Goal: Find specific page/section: Find specific page/section

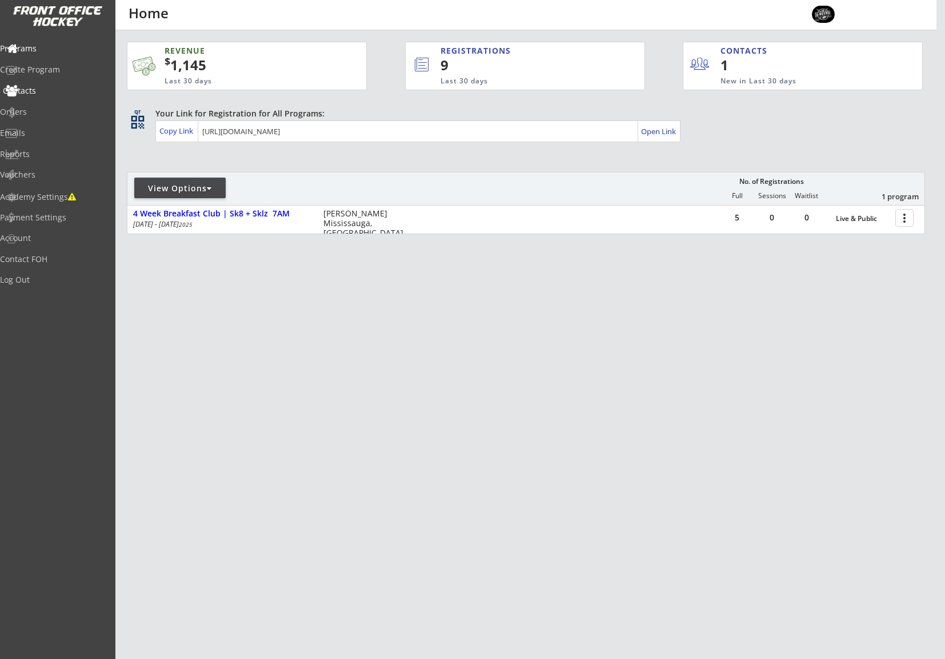
click at [35, 93] on div "Contacts" at bounding box center [54, 91] width 103 height 8
select select ""Players""
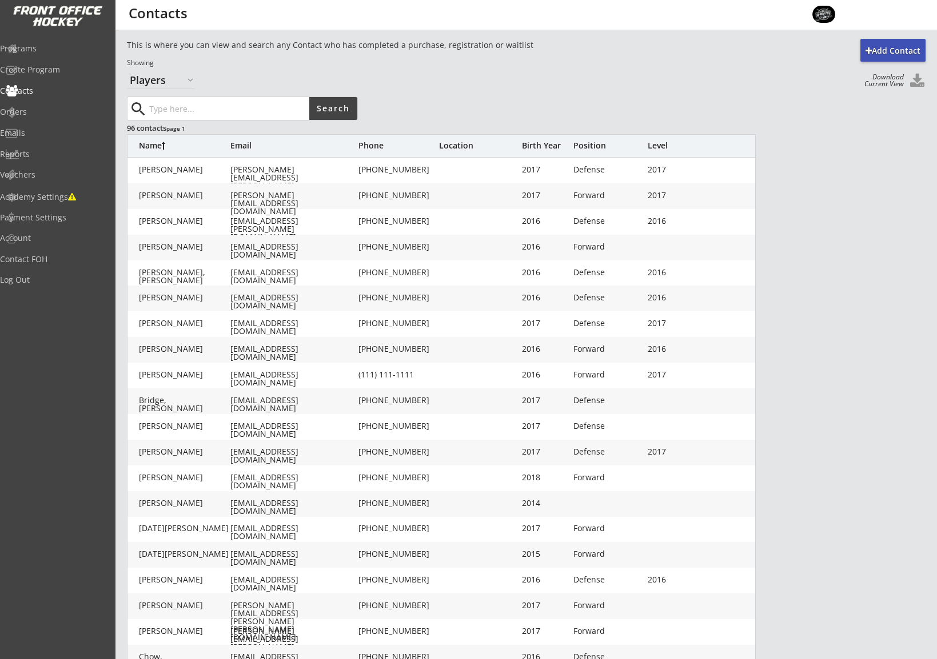
click at [216, 111] on input "input" at bounding box center [228, 108] width 162 height 23
click at [323, 109] on button "Search" at bounding box center [333, 108] width 48 height 23
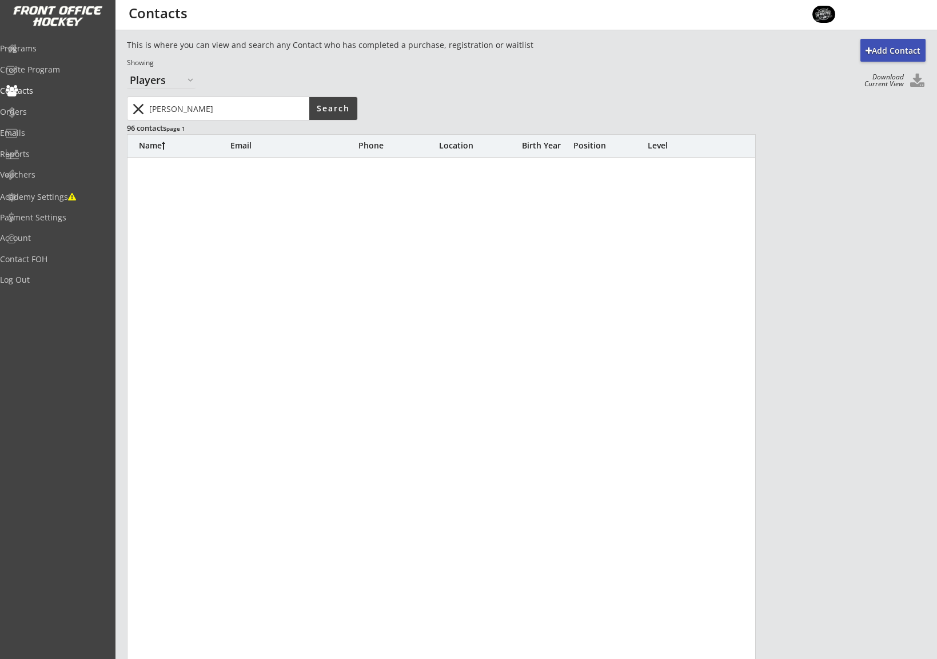
click at [230, 95] on div "Add Contact This is where you can view and search any Contact who has completed…" at bounding box center [526, 372] width 798 height 667
click at [225, 101] on input "input" at bounding box center [228, 108] width 162 height 23
click at [213, 117] on input "input" at bounding box center [228, 108] width 162 height 23
click at [328, 112] on button "Search" at bounding box center [333, 108] width 48 height 23
click at [166, 109] on input "input" at bounding box center [228, 108] width 162 height 23
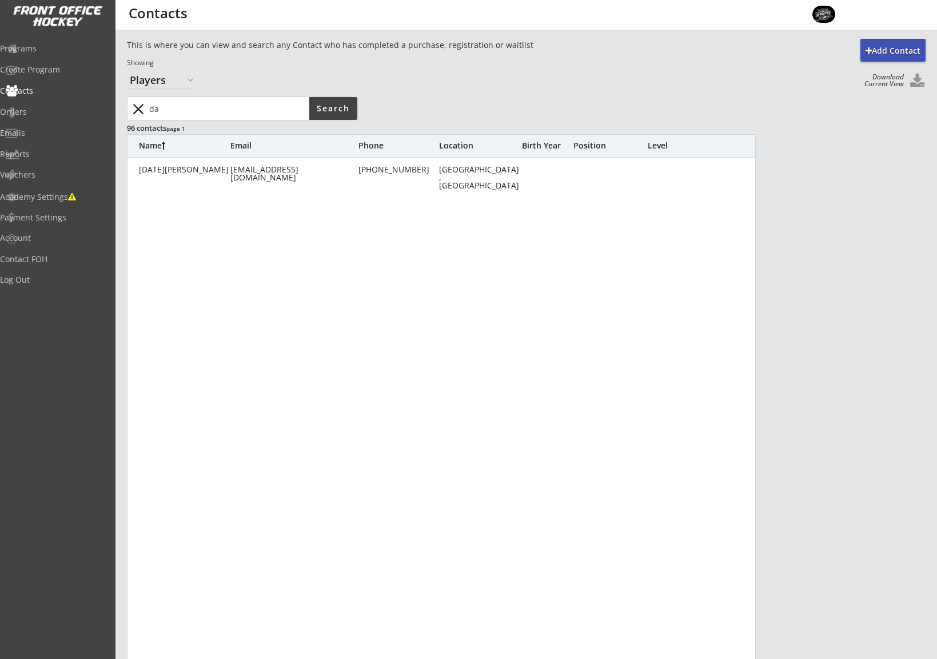
type input "d"
type input "l"
click at [190, 80] on select "Organizers Players" at bounding box center [161, 80] width 69 height 18
select select ""Organizers""
click at [127, 71] on select "Organizers Players" at bounding box center [161, 80] width 69 height 18
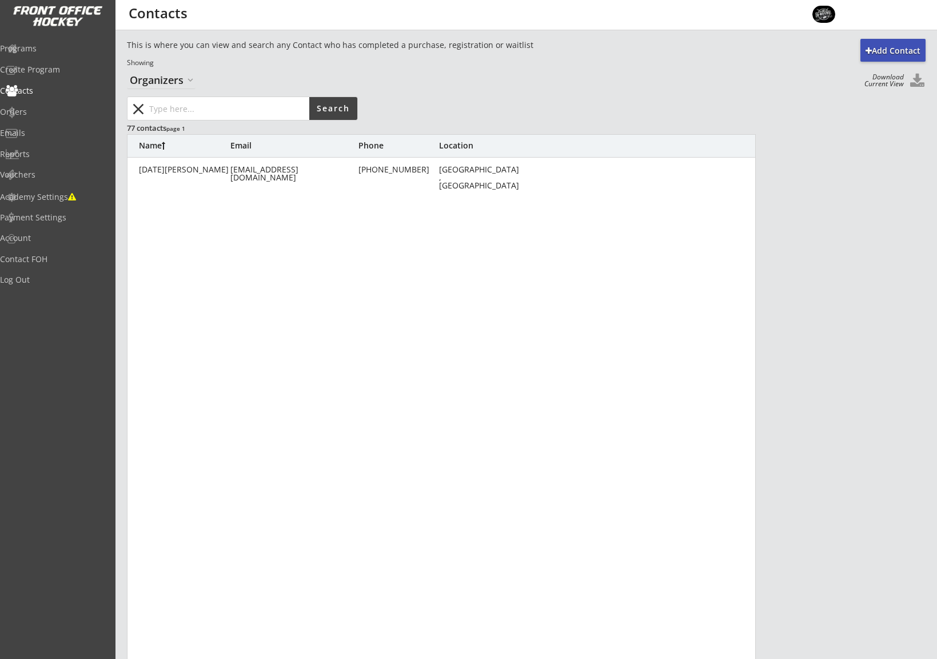
click at [165, 107] on input "input" at bounding box center [228, 108] width 162 height 23
type input "[PERSON_NAME]"
click at [333, 103] on button "Search" at bounding box center [333, 108] width 48 height 23
click at [333, 107] on button "Search" at bounding box center [333, 108] width 48 height 23
click at [190, 106] on input "input" at bounding box center [228, 108] width 162 height 23
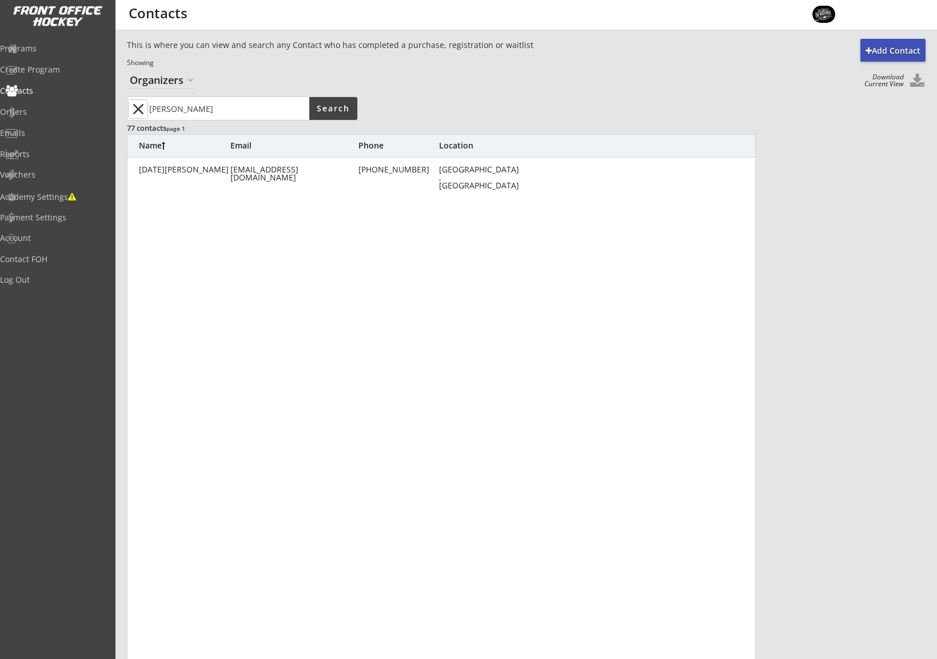
click at [137, 105] on button "close" at bounding box center [138, 109] width 19 height 18
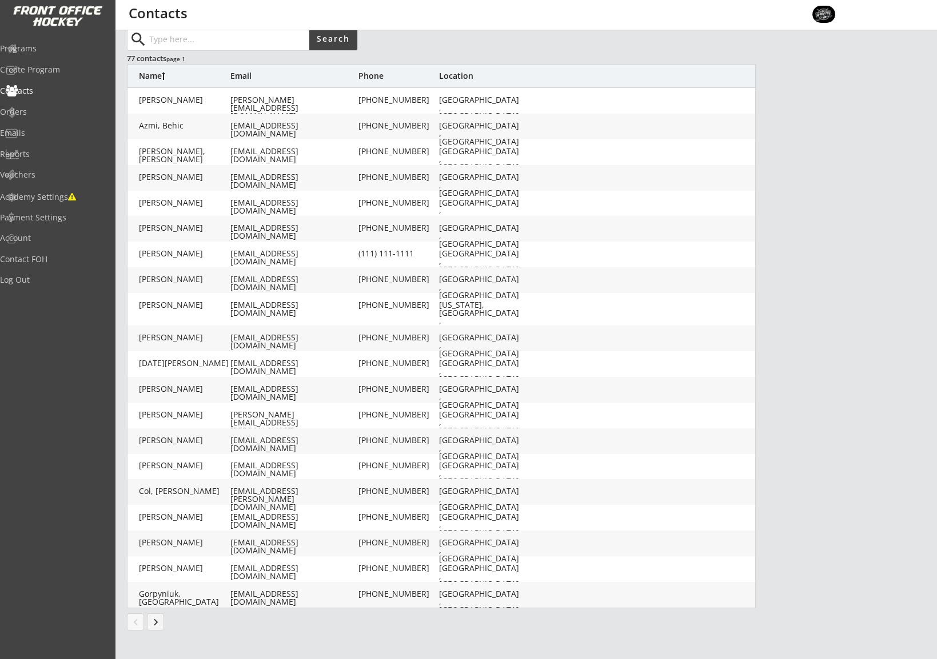
scroll to position [74, 0]
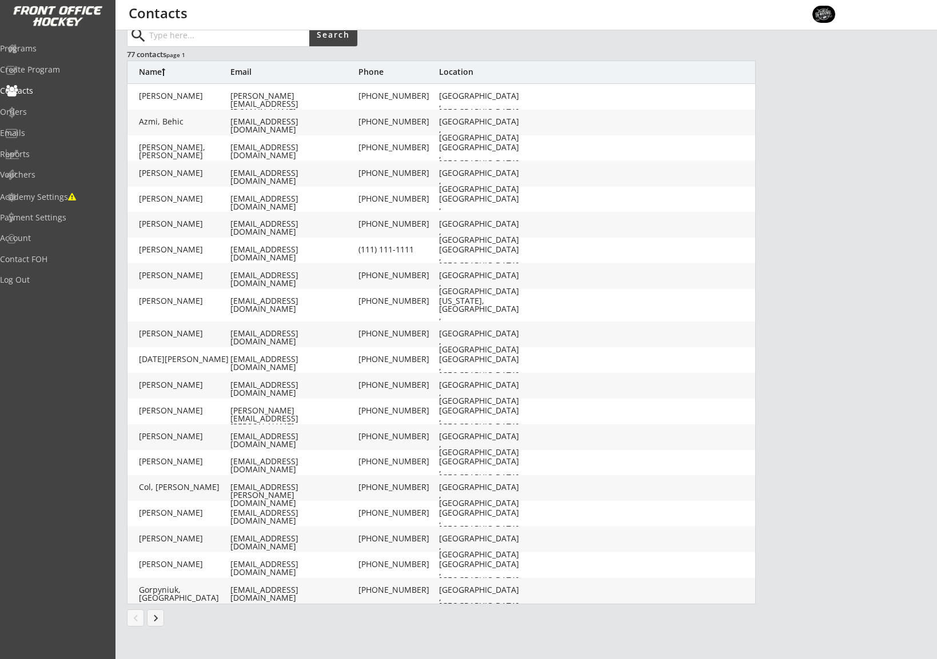
click at [155, 618] on button "keyboard_arrow_right" at bounding box center [155, 618] width 17 height 17
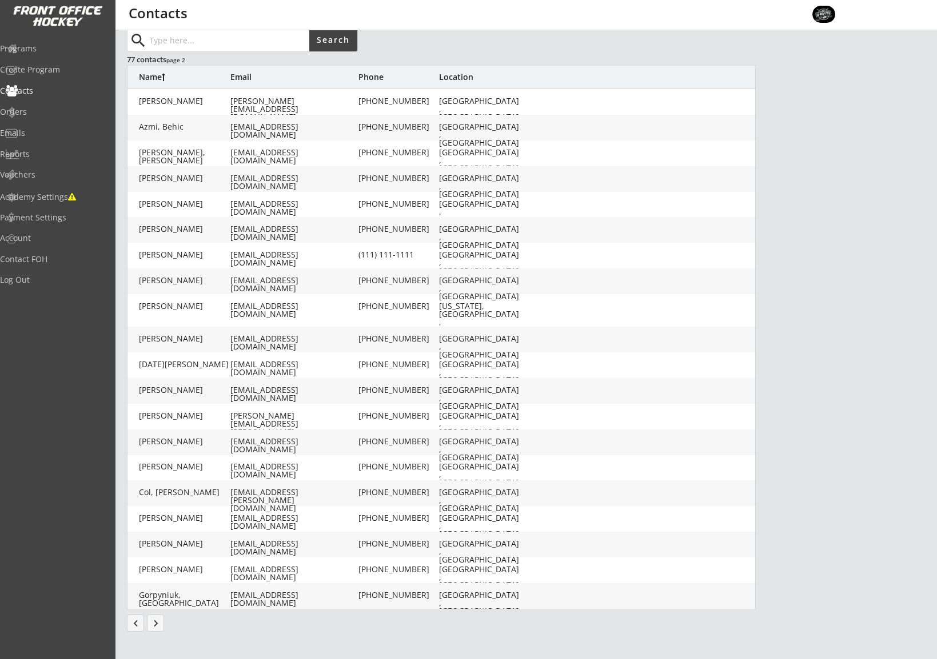
scroll to position [65, 0]
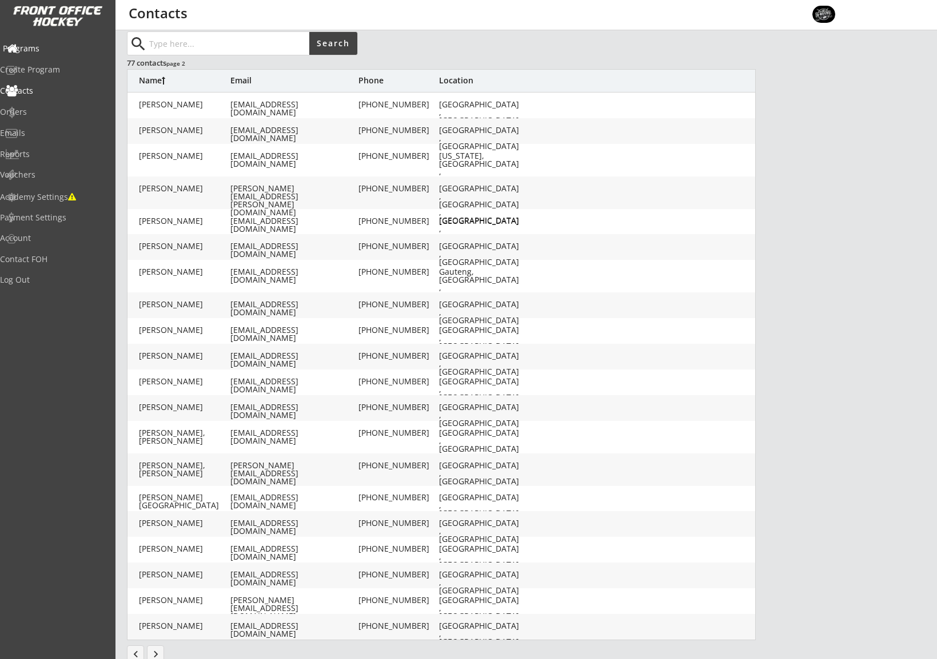
click at [53, 46] on div "Programs" at bounding box center [54, 49] width 103 height 8
